Goal: Task Accomplishment & Management: Use online tool/utility

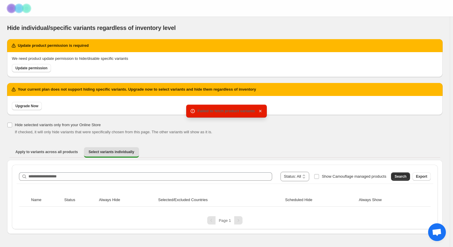
click at [259, 108] on icon "button" at bounding box center [260, 111] width 6 height 6
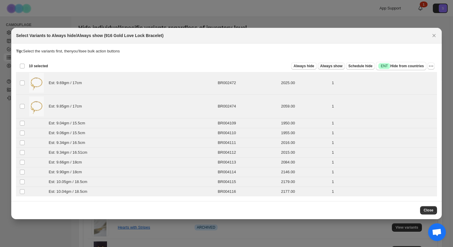
click at [340, 67] on span "Always show" at bounding box center [331, 66] width 22 height 5
